Goal: Transaction & Acquisition: Purchase product/service

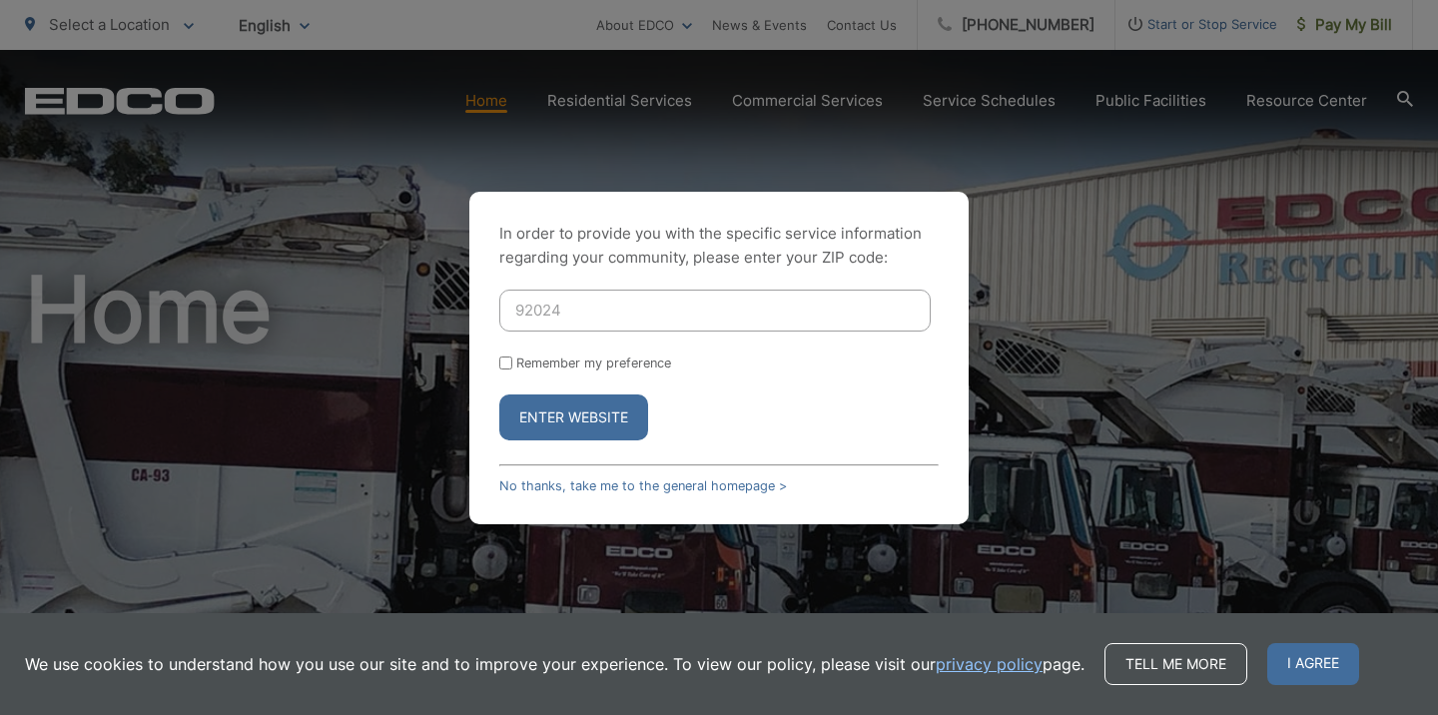
type input "92024"
click at [541, 411] on button "Enter Website" at bounding box center [573, 417] width 149 height 46
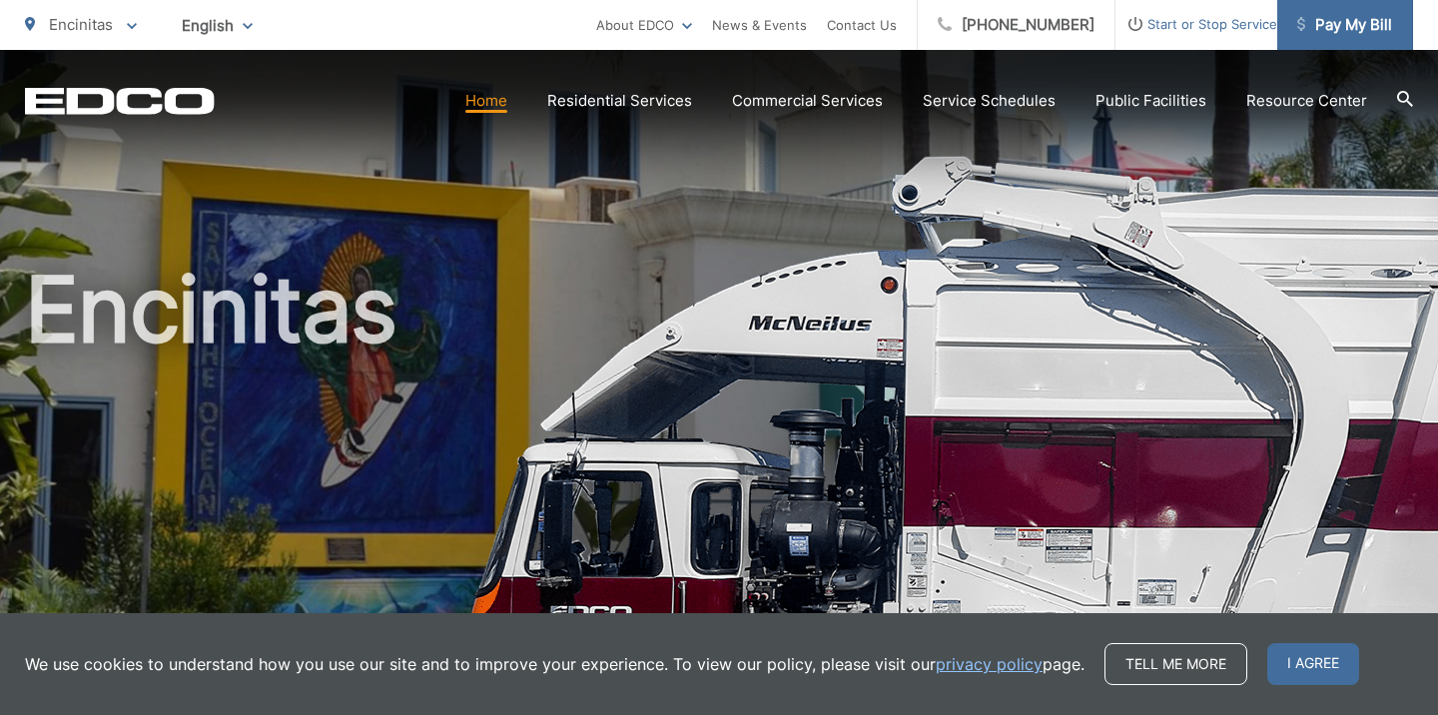
click at [1357, 19] on span "Pay My Bill" at bounding box center [1344, 25] width 95 height 24
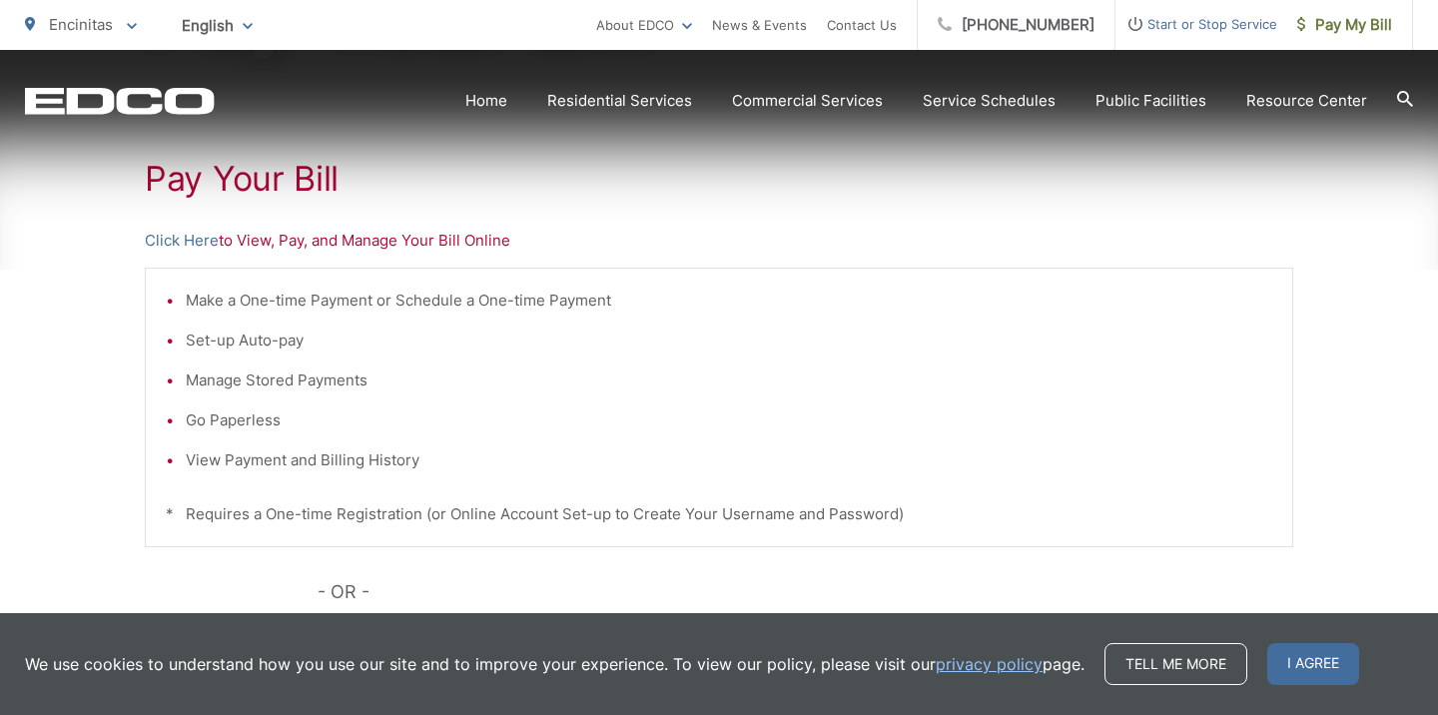
scroll to position [365, 0]
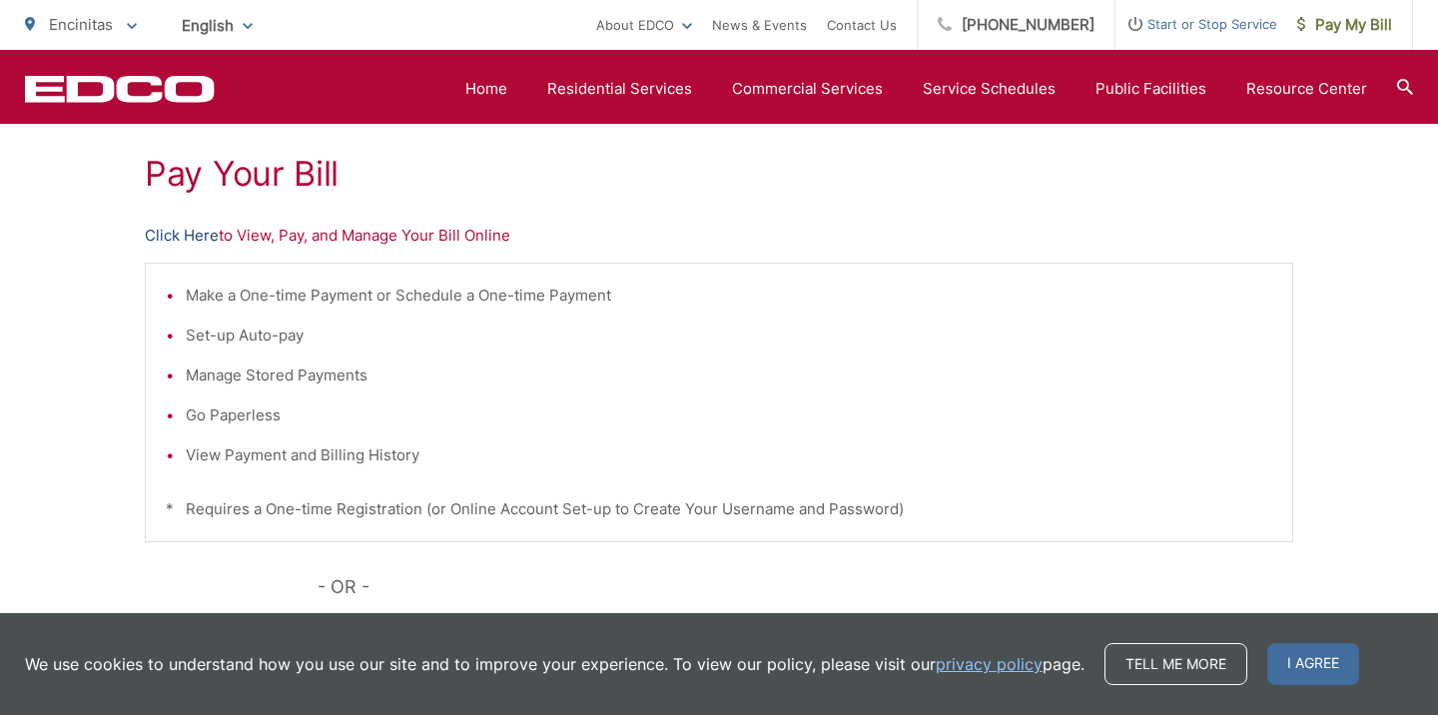
click at [177, 229] on link "Click Here" at bounding box center [182, 236] width 74 height 24
click at [189, 227] on link "Click Here" at bounding box center [182, 236] width 74 height 24
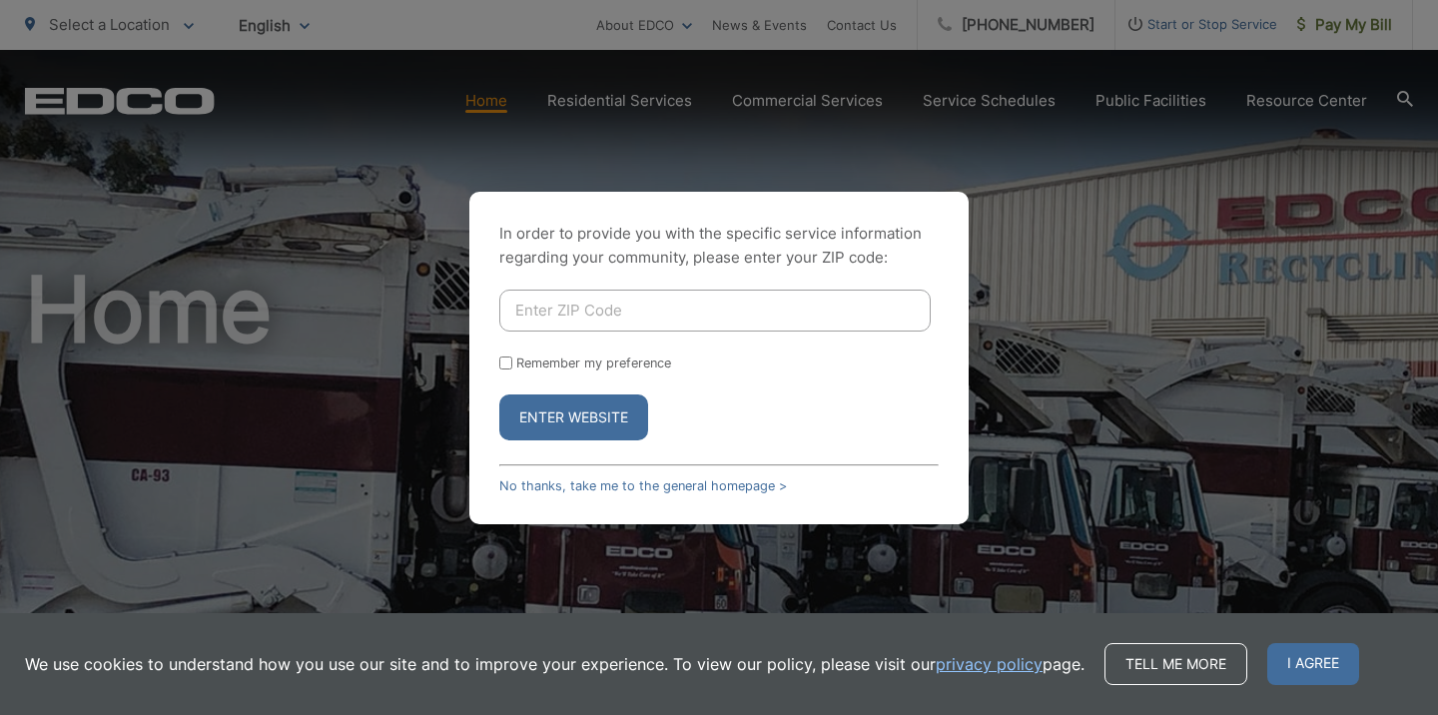
click at [515, 309] on input "Enter ZIP Code" at bounding box center [714, 311] width 431 height 42
type input "92024"
click at [540, 407] on button "Enter Website" at bounding box center [573, 417] width 149 height 46
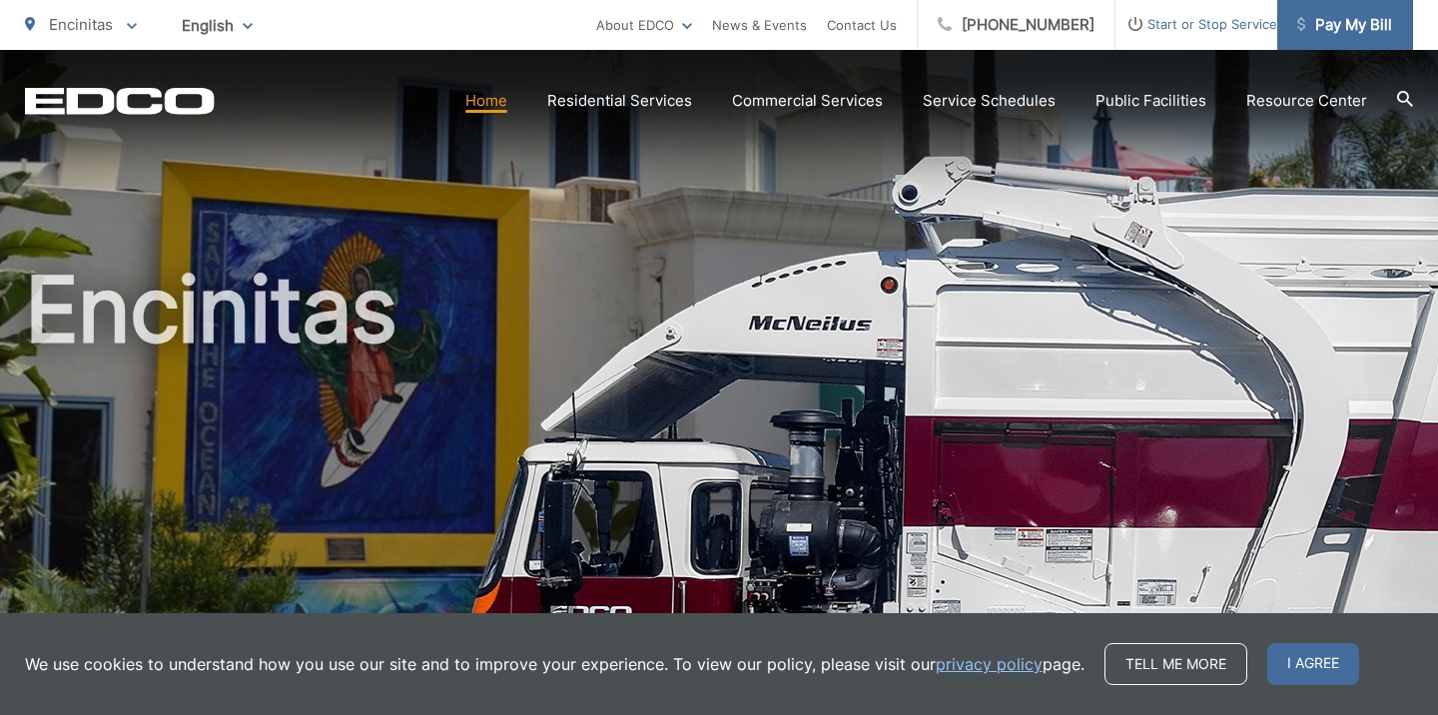
click at [1326, 23] on span "Pay My Bill" at bounding box center [1344, 25] width 95 height 24
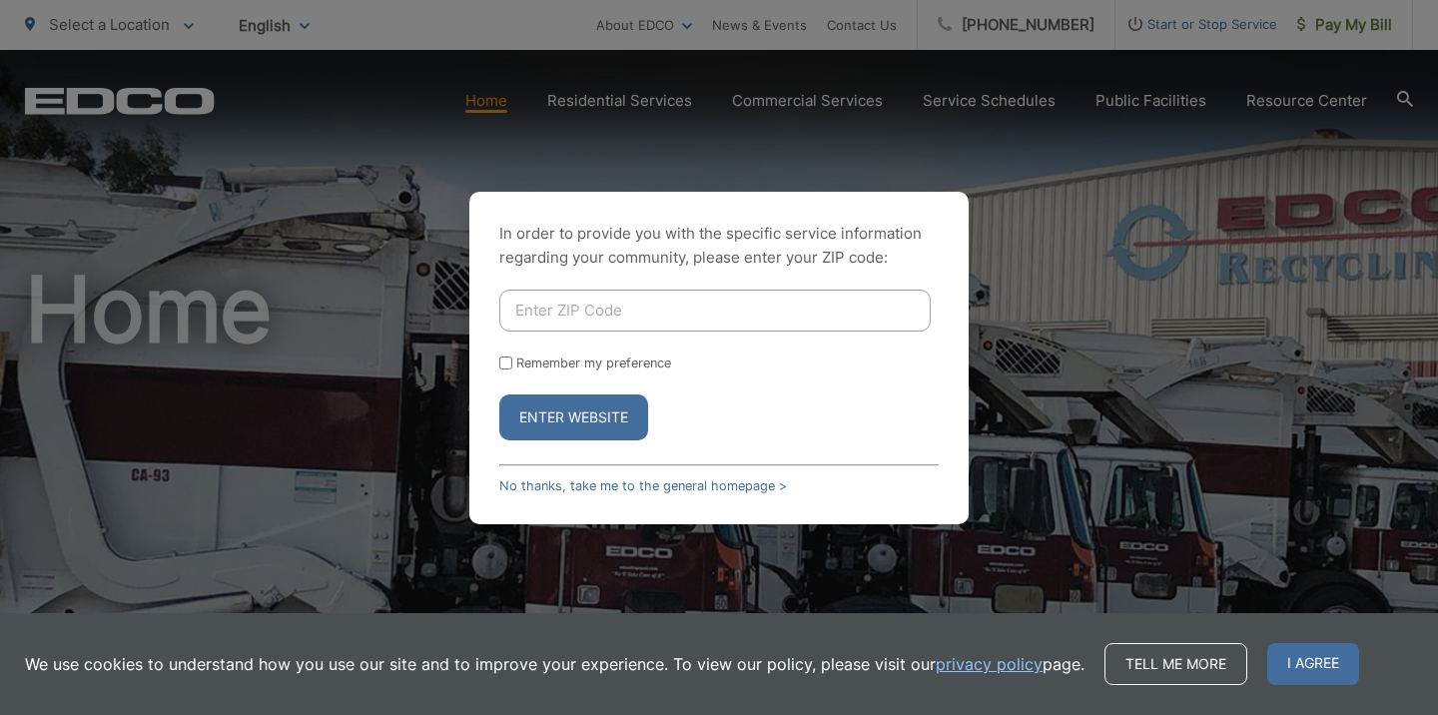
click at [515, 309] on input "Enter ZIP Code" at bounding box center [714, 311] width 431 height 42
type input "92024"
click at [560, 411] on button "Enter Website" at bounding box center [573, 417] width 149 height 46
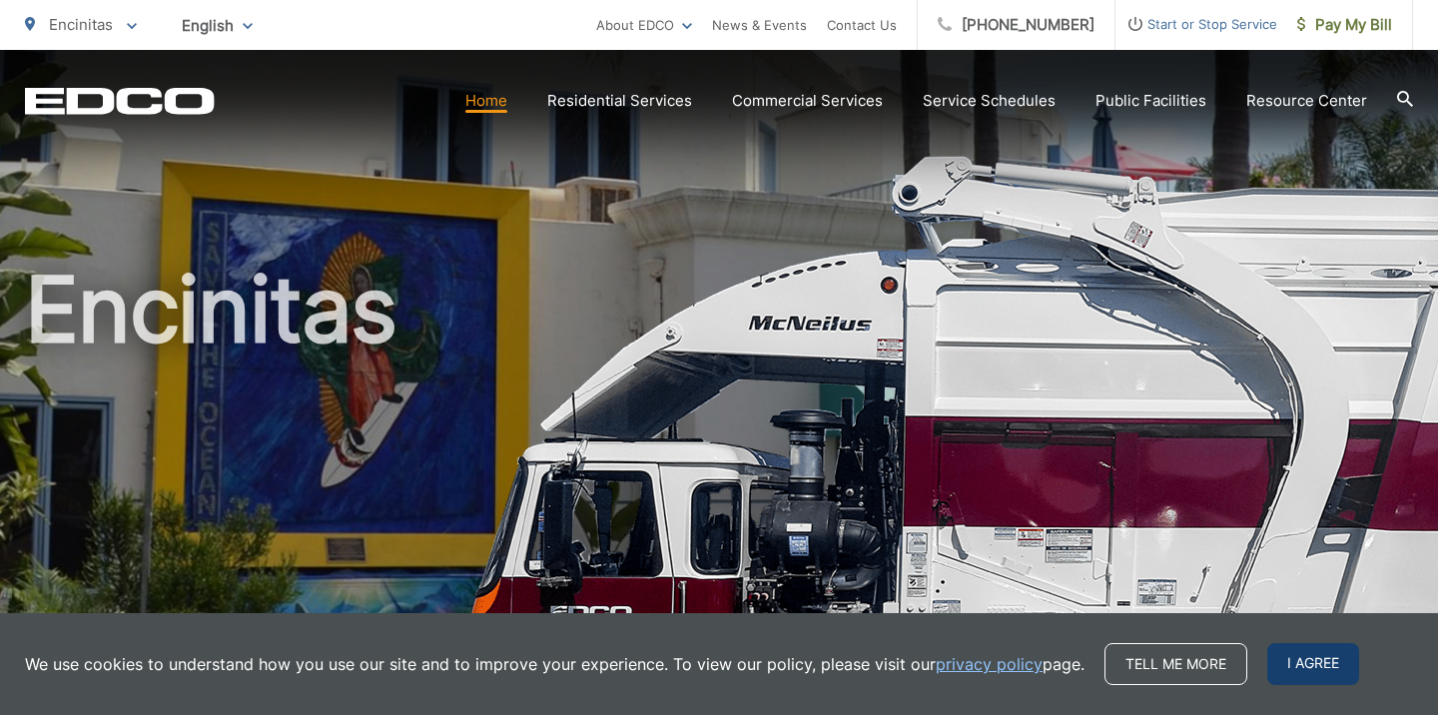
click at [1314, 652] on span "I agree" at bounding box center [1313, 664] width 92 height 42
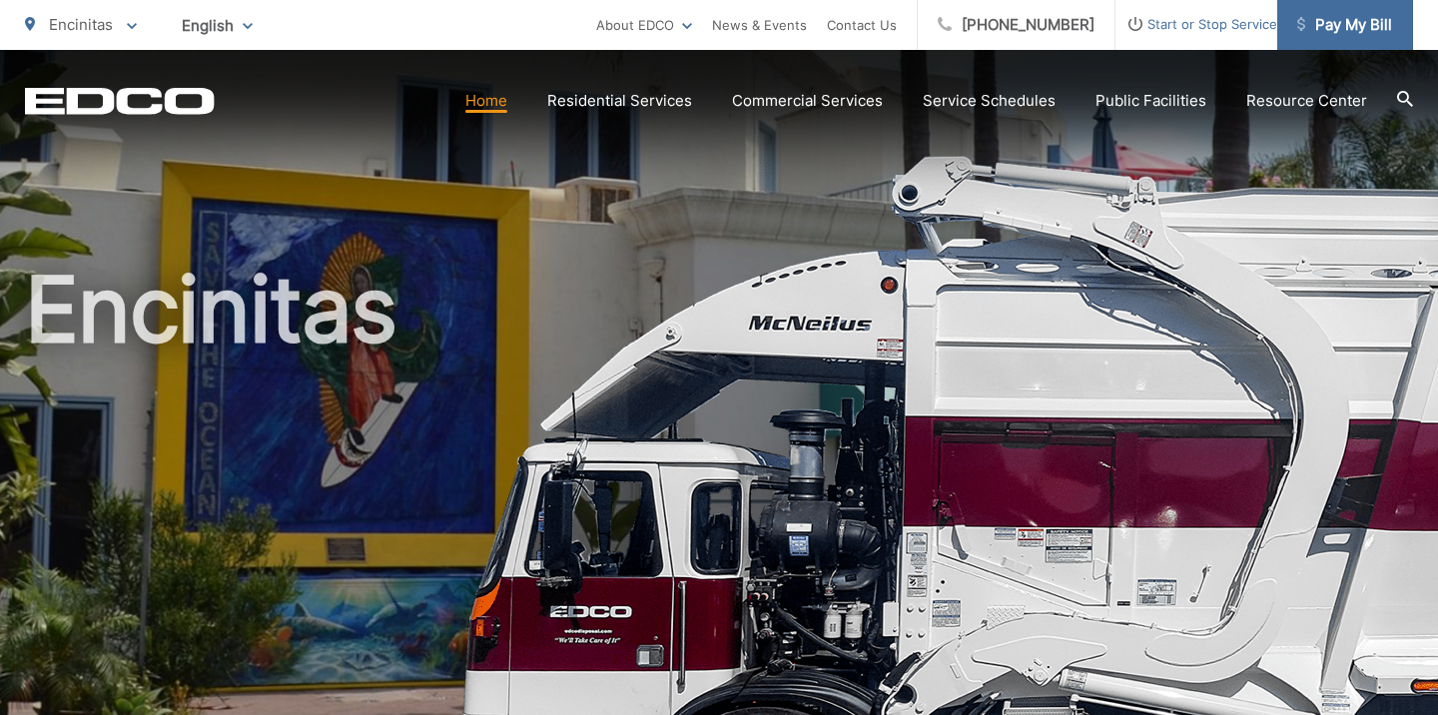
click at [1331, 17] on span "Pay My Bill" at bounding box center [1344, 25] width 95 height 24
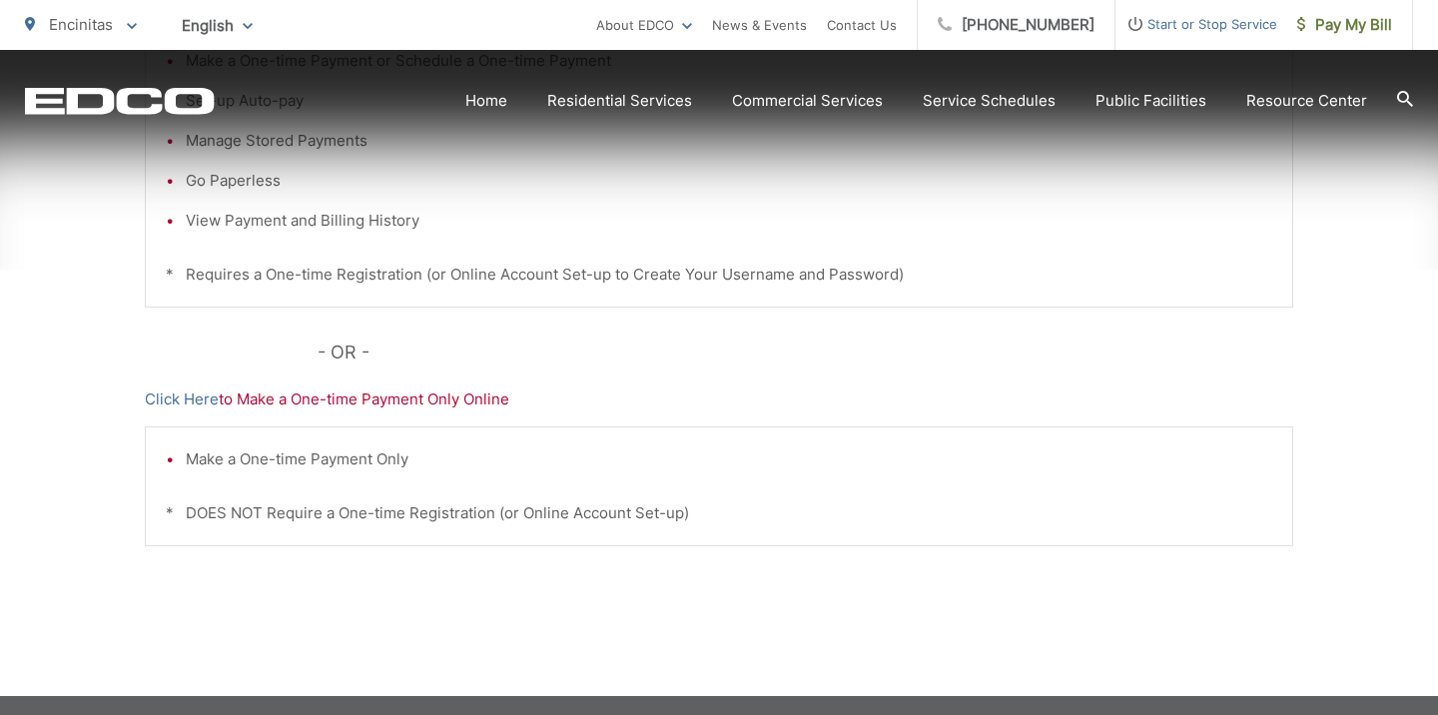
scroll to position [601, 0]
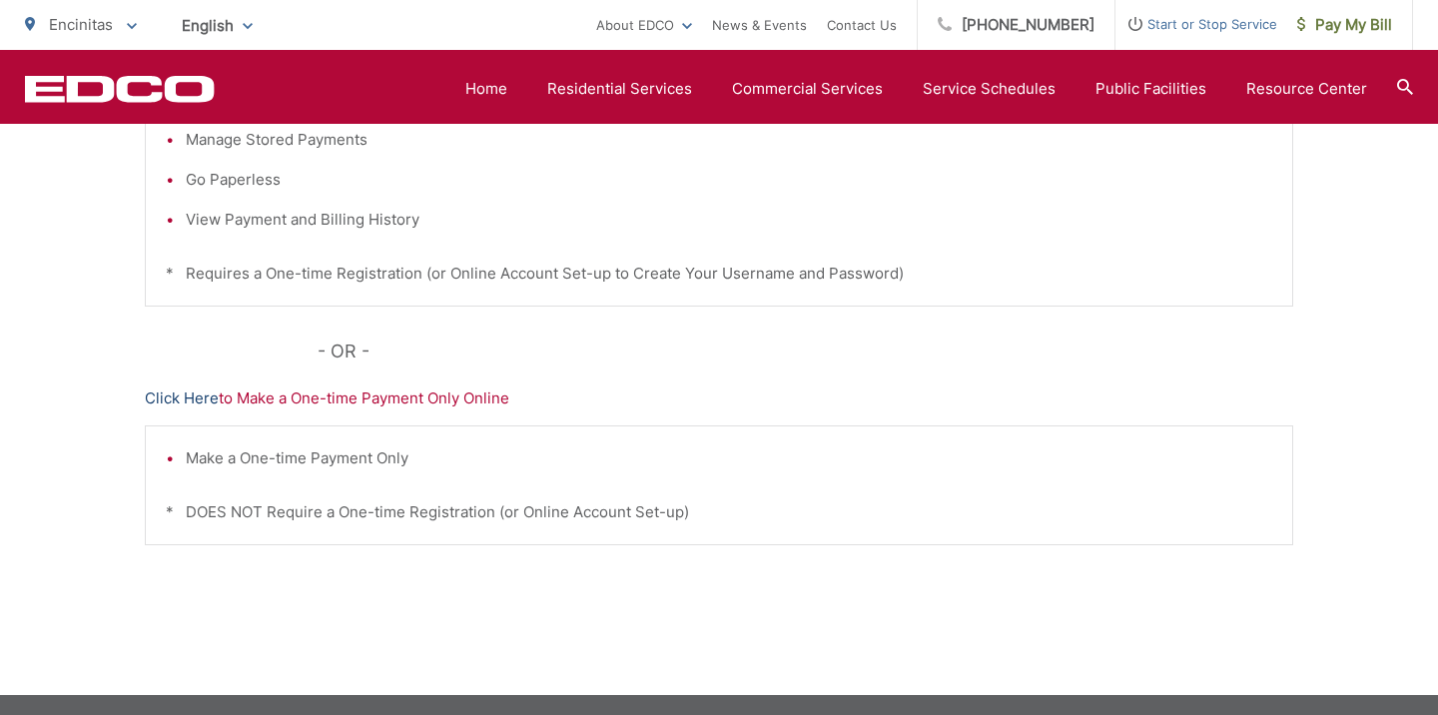
click at [188, 392] on link "Click Here" at bounding box center [182, 398] width 74 height 24
